Goal: Task Accomplishment & Management: Manage account settings

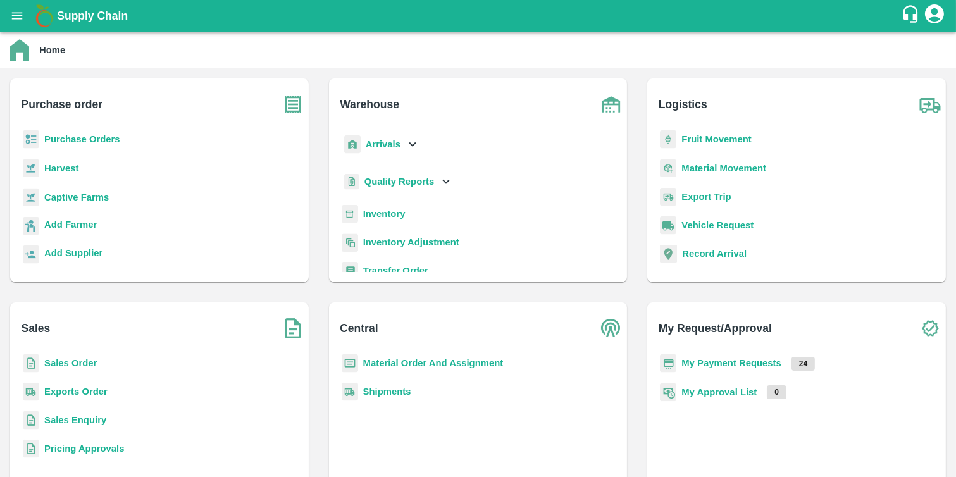
click at [99, 139] on b "Purchase Orders" at bounding box center [82, 139] width 76 height 10
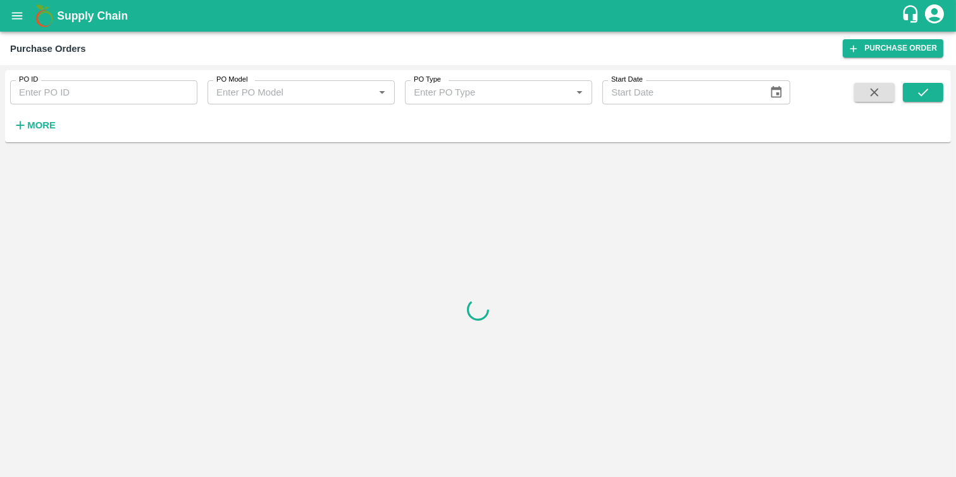
click at [22, 129] on icon "button" at bounding box center [20, 125] width 14 height 14
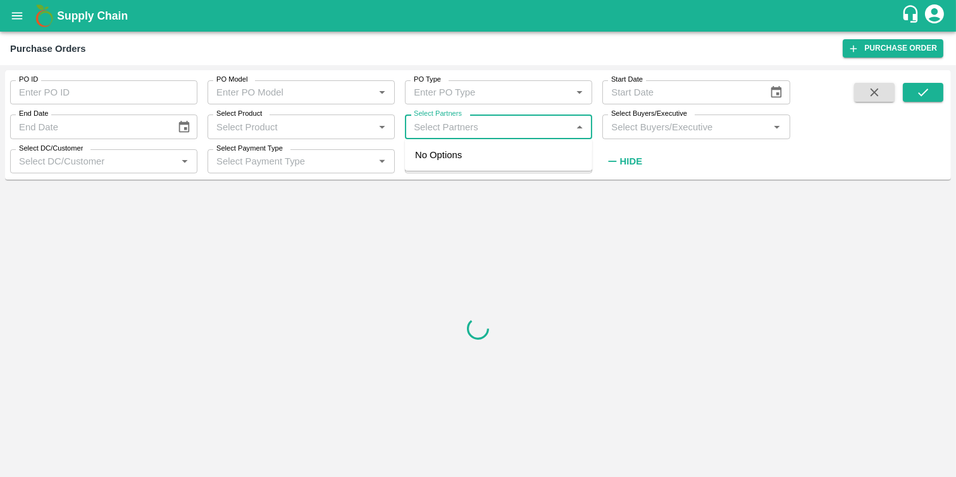
click at [479, 123] on input "Select Partners" at bounding box center [488, 126] width 159 height 16
paste input "9158142157"
type input "9158142157"
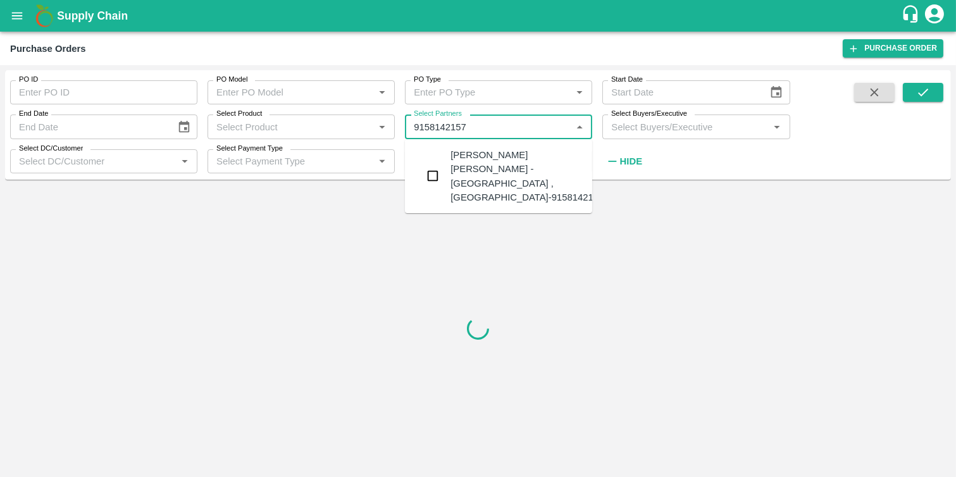
click at [437, 179] on input "checkbox" at bounding box center [432, 175] width 25 height 25
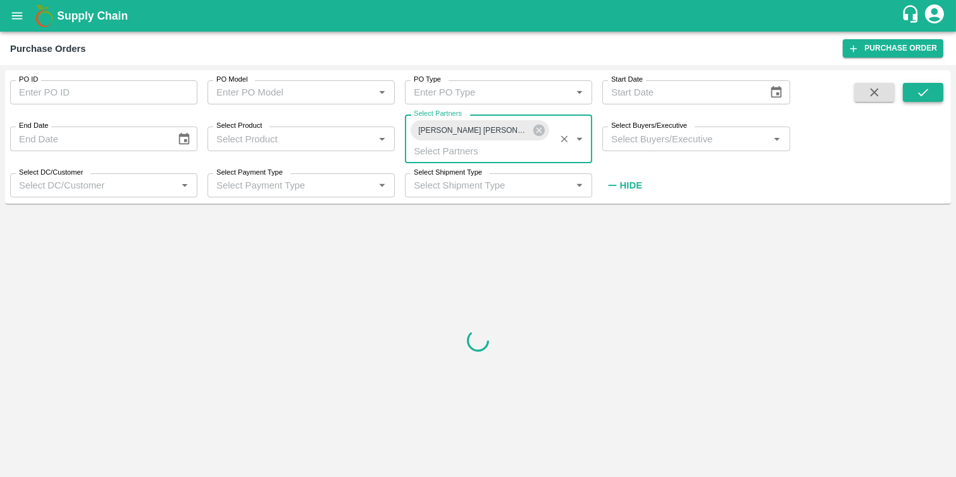
click at [929, 89] on icon "submit" at bounding box center [924, 92] width 14 height 14
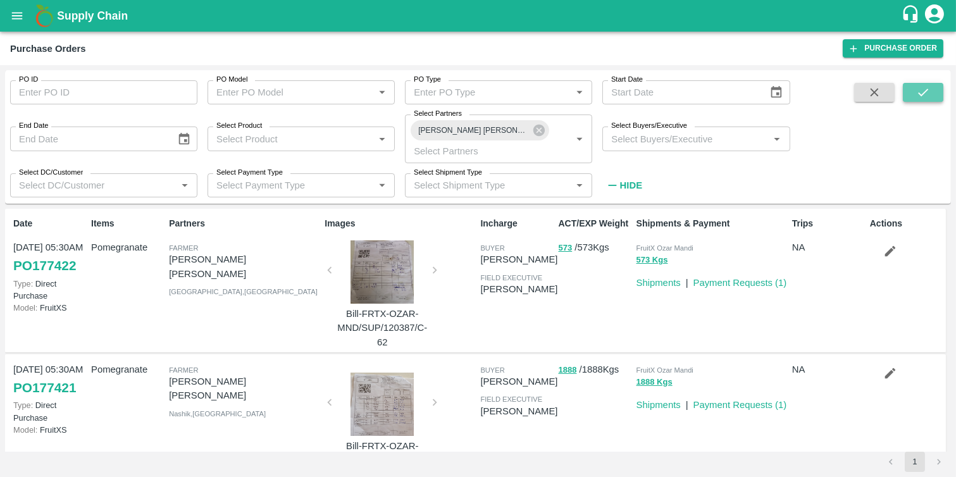
click at [915, 87] on button "submit" at bounding box center [923, 92] width 41 height 19
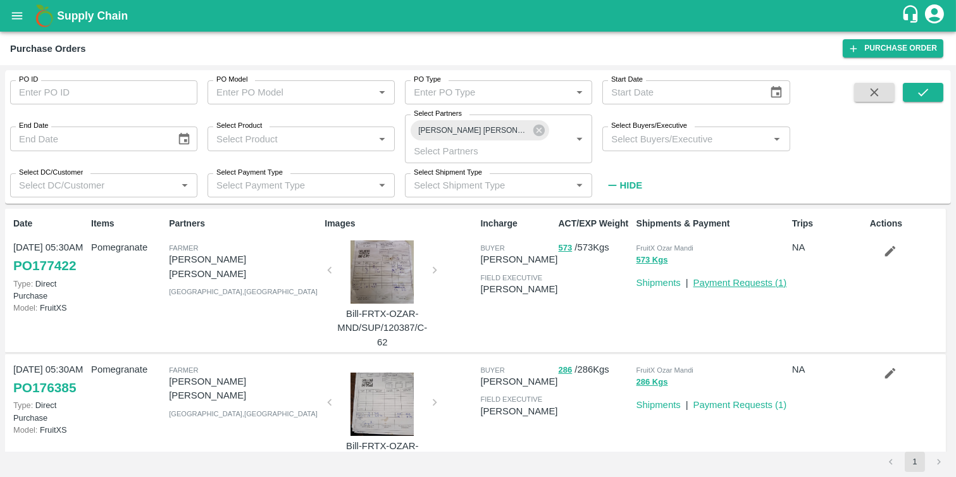
click at [706, 288] on link "Payment Requests ( 1 )" at bounding box center [741, 283] width 94 height 10
